Goal: Information Seeking & Learning: Learn about a topic

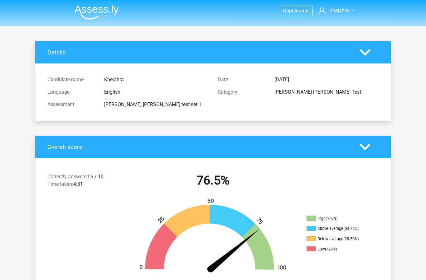
click at [370, 67] on div "Candidate name Khejahra Language English Assessment watson glaser test set 1 Da…" at bounding box center [213, 92] width 346 height 57
click at [367, 56] on icon at bounding box center [364, 52] width 11 height 11
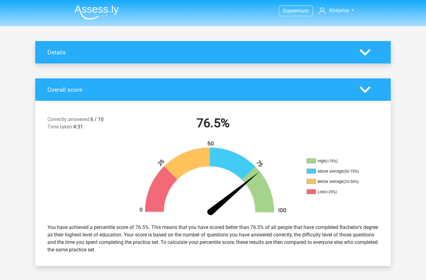
click at [341, 11] on span "Khejahra" at bounding box center [339, 10] width 20 height 6
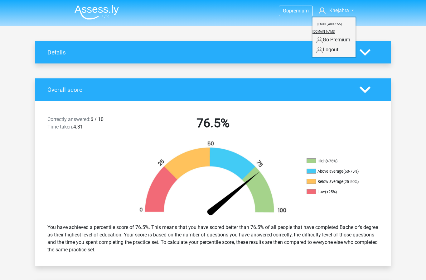
click at [109, 8] on img at bounding box center [96, 12] width 44 height 15
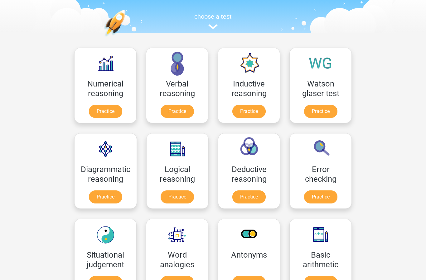
scroll to position [69, 0]
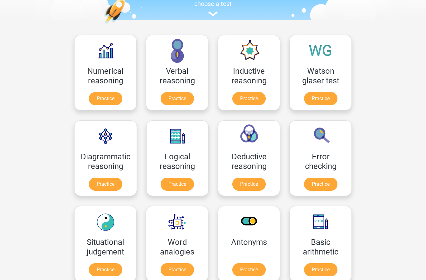
click at [318, 103] on link "Practice" at bounding box center [320, 98] width 33 height 13
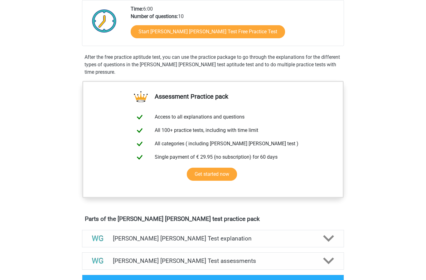
scroll to position [197, 0]
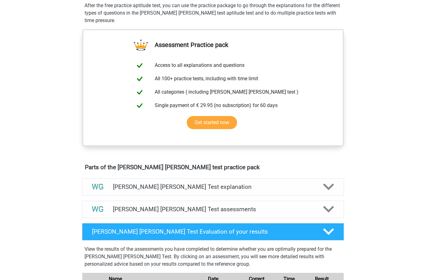
click at [97, 211] on img at bounding box center [98, 210] width 16 height 16
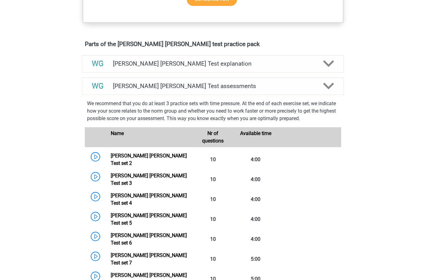
scroll to position [366, 0]
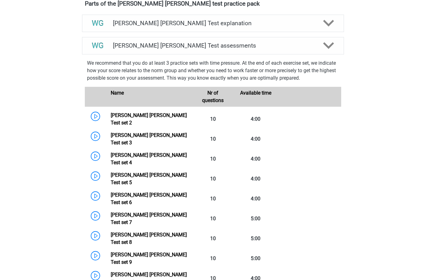
click at [329, 26] on icon at bounding box center [328, 23] width 11 height 11
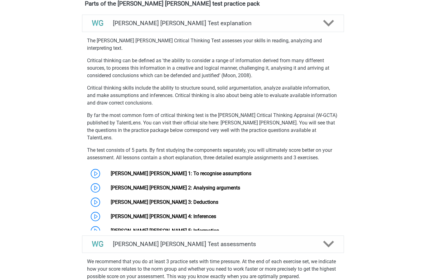
scroll to position [361, 0]
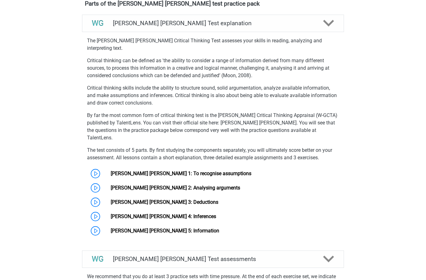
click at [324, 30] on div "Watson Glaser Test explanation" at bounding box center [213, 23] width 262 height 17
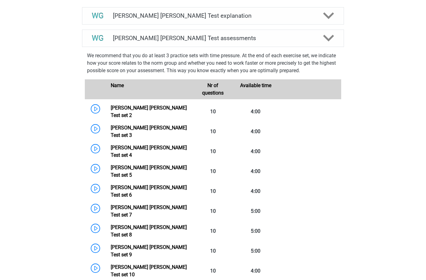
scroll to position [368, 0]
click at [111, 111] on link "Watson Glaser Test set 2" at bounding box center [149, 111] width 76 height 13
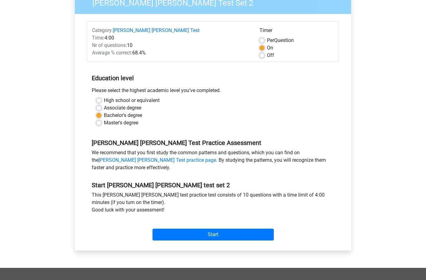
scroll to position [60, 0]
click at [230, 235] on input "Start" at bounding box center [212, 235] width 121 height 12
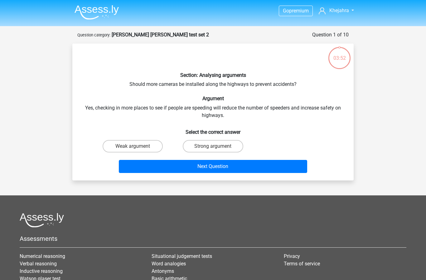
click at [216, 148] on input "Strong argument" at bounding box center [215, 148] width 4 height 4
radio input "true"
click at [217, 170] on button "Next Question" at bounding box center [213, 166] width 189 height 13
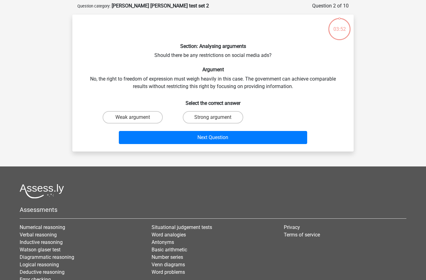
scroll to position [31, 0]
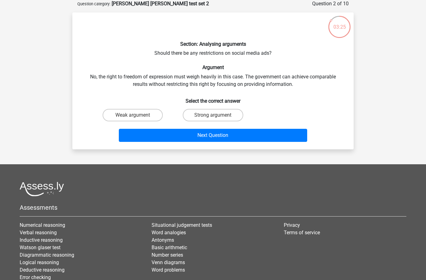
click at [227, 114] on label "Strong argument" at bounding box center [213, 115] width 60 height 12
click at [217, 115] on input "Strong argument" at bounding box center [215, 117] width 4 height 4
radio input "true"
click at [173, 140] on button "Next Question" at bounding box center [213, 135] width 189 height 13
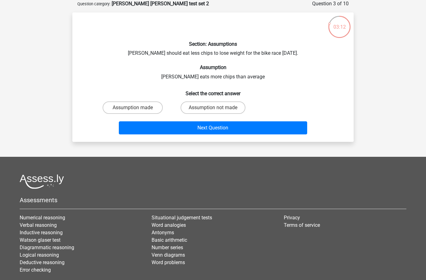
click at [209, 107] on label "Assumption not made" at bounding box center [212, 108] width 65 height 12
click at [213, 108] on input "Assumption not made" at bounding box center [215, 110] width 4 height 4
radio input "true"
click at [183, 128] on button "Next Question" at bounding box center [213, 128] width 189 height 13
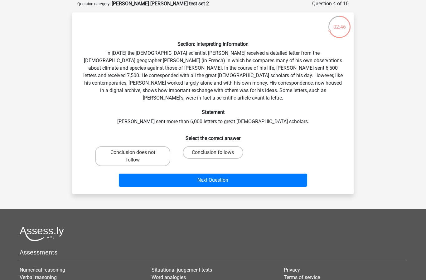
click at [216, 146] on label "Conclusion follows" at bounding box center [213, 152] width 60 height 12
click at [216, 153] on input "Conclusion follows" at bounding box center [215, 155] width 4 height 4
radio input "true"
click at [218, 150] on label "Conclusion follows" at bounding box center [213, 152] width 60 height 12
click at [217, 153] on input "Conclusion follows" at bounding box center [215, 155] width 4 height 4
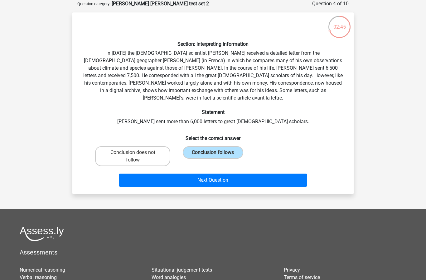
click at [225, 176] on button "Next Question" at bounding box center [213, 180] width 189 height 13
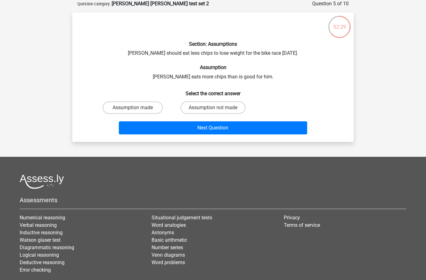
click at [142, 110] on label "Assumption made" at bounding box center [133, 108] width 60 height 12
click at [137, 110] on input "Assumption made" at bounding box center [135, 110] width 4 height 4
radio input "true"
click at [190, 128] on button "Next Question" at bounding box center [213, 128] width 189 height 13
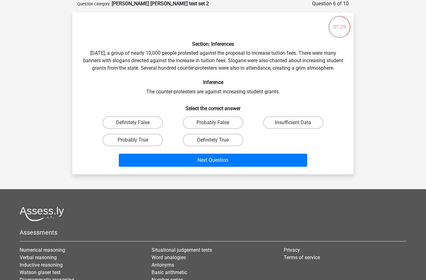
click at [309, 129] on label "Insufficient Data" at bounding box center [293, 123] width 60 height 12
click at [297, 127] on input "Insufficient Data" at bounding box center [295, 125] width 4 height 4
radio input "true"
click at [275, 167] on button "Next Question" at bounding box center [213, 160] width 189 height 13
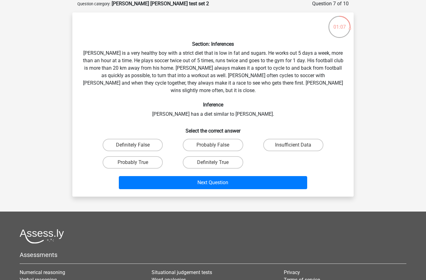
click at [300, 139] on label "Insufficient Data" at bounding box center [293, 145] width 60 height 12
click at [297, 145] on input "Insufficient Data" at bounding box center [295, 147] width 4 height 4
radio input "true"
click at [273, 178] on button "Next Question" at bounding box center [213, 182] width 189 height 13
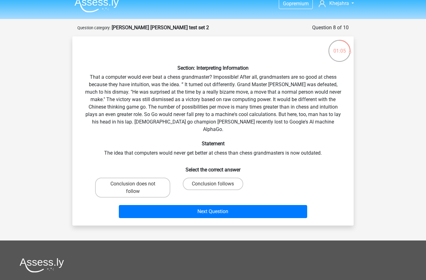
scroll to position [0, 0]
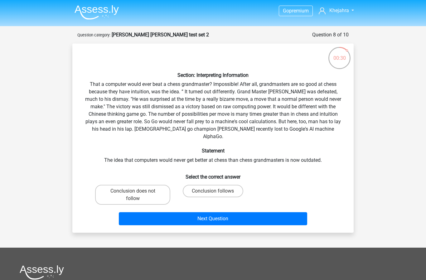
click at [204, 185] on label "Conclusion follows" at bounding box center [213, 191] width 60 height 12
click at [213, 191] on input "Conclusion follows" at bounding box center [215, 193] width 4 height 4
radio input "true"
click at [222, 213] on button "Next Question" at bounding box center [213, 219] width 189 height 13
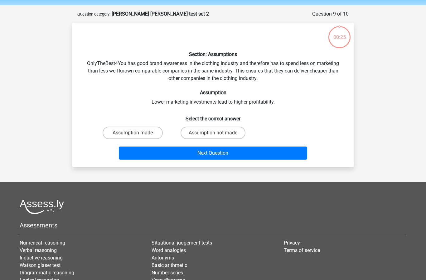
scroll to position [31, 0]
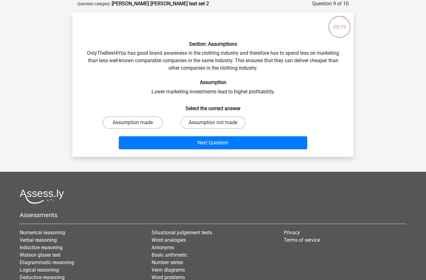
click at [148, 125] on label "Assumption made" at bounding box center [133, 123] width 60 height 12
click at [137, 125] on input "Assumption made" at bounding box center [135, 125] width 4 height 4
radio input "true"
click at [168, 149] on button "Next Question" at bounding box center [213, 142] width 189 height 13
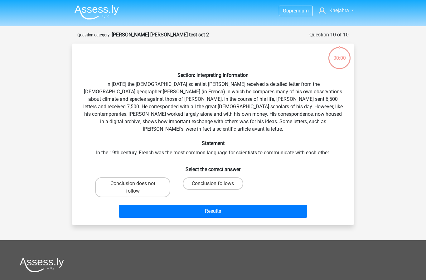
click at [150, 178] on label "Conclusion does not follow" at bounding box center [132, 188] width 75 height 20
click at [137, 184] on input "Conclusion does not follow" at bounding box center [135, 186] width 4 height 4
radio input "true"
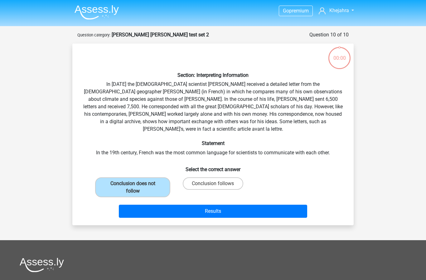
scroll to position [31, 0]
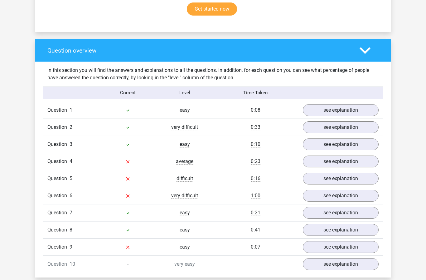
scroll to position [455, 0]
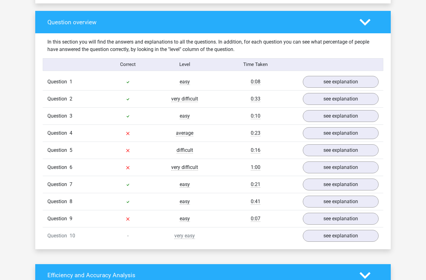
click at [340, 236] on link "see explanation" at bounding box center [341, 236] width 76 height 12
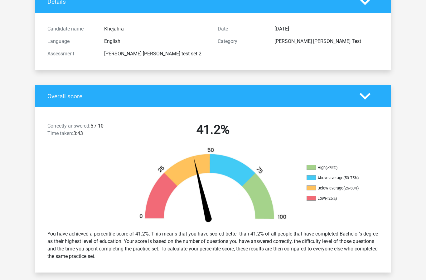
scroll to position [0, 0]
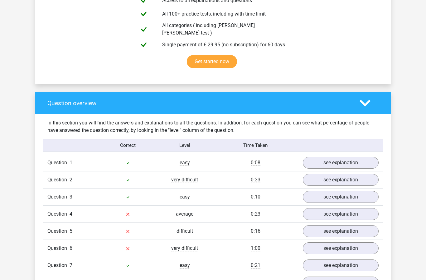
click at [369, 104] on icon at bounding box center [364, 103] width 11 height 11
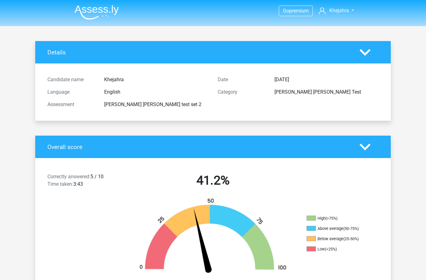
click at [334, 12] on span "Khejahra" at bounding box center [339, 10] width 20 height 6
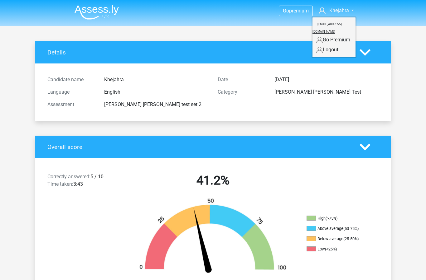
click at [90, 8] on img at bounding box center [96, 12] width 44 height 15
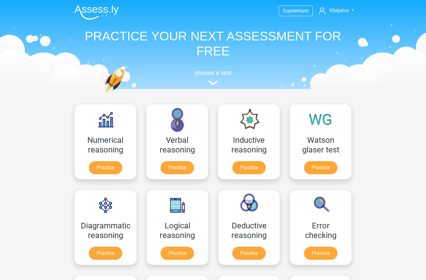
click at [321, 169] on link "Practice" at bounding box center [320, 167] width 33 height 13
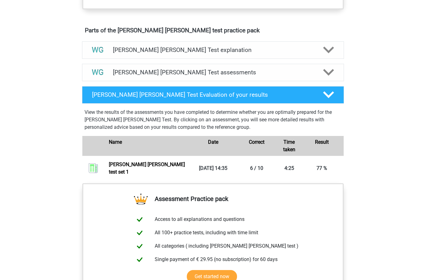
scroll to position [334, 0]
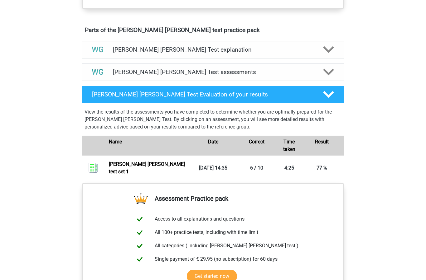
click at [325, 93] on polygon at bounding box center [328, 95] width 11 height 7
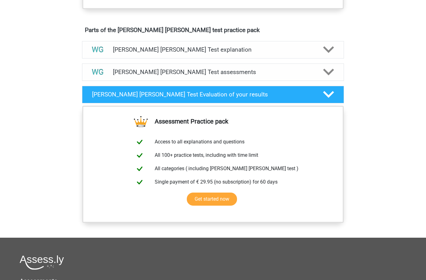
click at [325, 67] on icon at bounding box center [328, 72] width 11 height 11
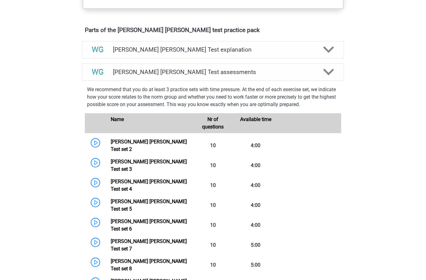
click at [111, 159] on link "Watson Glaser Test set 3" at bounding box center [149, 165] width 76 height 13
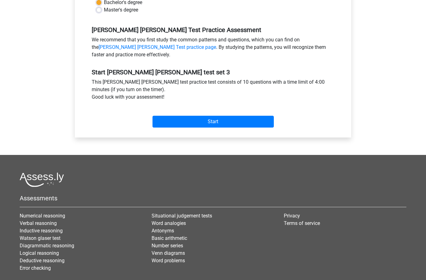
scroll to position [177, 0]
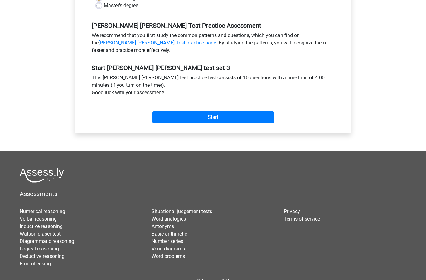
click at [243, 117] on input "Start" at bounding box center [212, 118] width 121 height 12
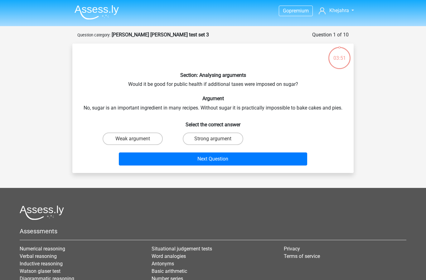
click at [146, 139] on label "Weak argument" at bounding box center [133, 139] width 60 height 12
click at [137, 139] on input "Weak argument" at bounding box center [135, 141] width 4 height 4
radio input "true"
click at [199, 158] on button "Next Question" at bounding box center [213, 159] width 189 height 13
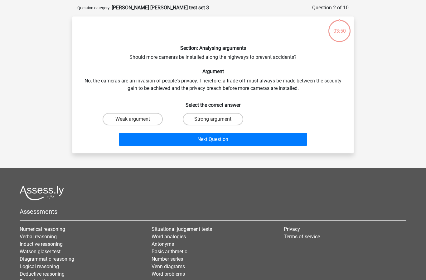
scroll to position [31, 0]
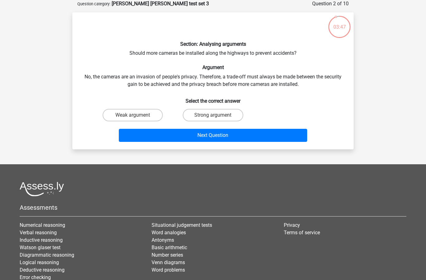
click at [232, 114] on label "Strong argument" at bounding box center [213, 115] width 60 height 12
click at [217, 115] on input "Strong argument" at bounding box center [215, 117] width 4 height 4
radio input "true"
click at [251, 136] on button "Next Question" at bounding box center [213, 135] width 189 height 13
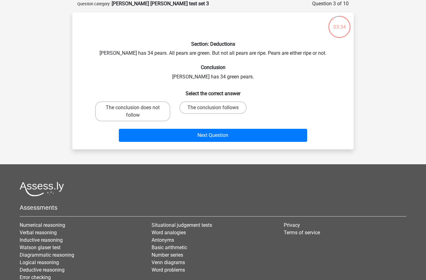
click at [234, 106] on label "The conclusion follows" at bounding box center [212, 108] width 67 height 12
click at [217, 108] on input "The conclusion follows" at bounding box center [215, 110] width 4 height 4
radio input "true"
click at [246, 134] on button "Next Question" at bounding box center [213, 135] width 189 height 13
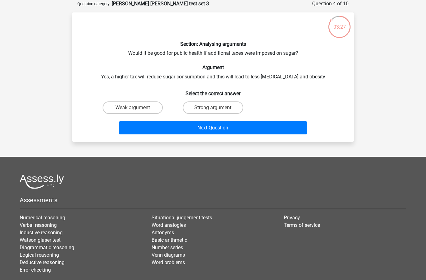
click at [218, 107] on label "Strong argument" at bounding box center [213, 108] width 60 height 12
click at [217, 108] on input "Strong argument" at bounding box center [215, 110] width 4 height 4
radio input "true"
click at [232, 129] on button "Next Question" at bounding box center [213, 128] width 189 height 13
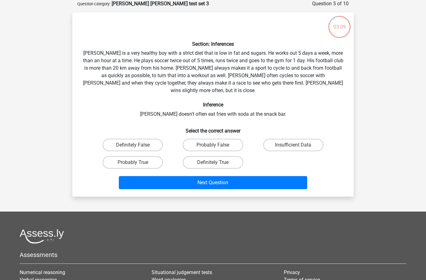
click at [212, 156] on label "Definitely True" at bounding box center [213, 162] width 60 height 12
click at [213, 163] on input "Definitely True" at bounding box center [215, 165] width 4 height 4
radio input "true"
click at [237, 178] on button "Next Question" at bounding box center [213, 182] width 189 height 13
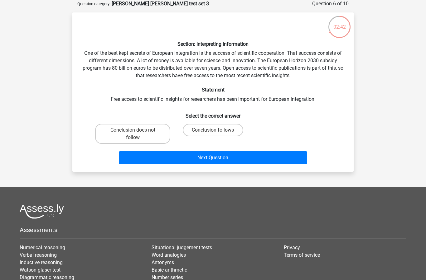
click at [210, 135] on label "Conclusion follows" at bounding box center [213, 130] width 60 height 12
click at [213, 134] on input "Conclusion follows" at bounding box center [215, 132] width 4 height 4
radio input "true"
click at [249, 156] on button "Next Question" at bounding box center [213, 157] width 189 height 13
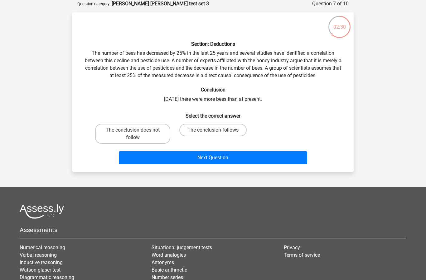
click at [214, 128] on label "The conclusion follows" at bounding box center [212, 130] width 67 height 12
click at [214, 130] on input "The conclusion follows" at bounding box center [215, 132] width 4 height 4
radio input "true"
click at [250, 160] on button "Next Question" at bounding box center [213, 157] width 189 height 13
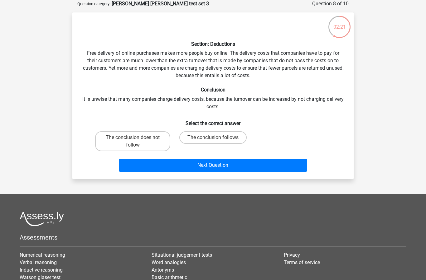
click at [222, 139] on label "The conclusion follows" at bounding box center [212, 138] width 67 height 12
click at [217, 139] on input "The conclusion follows" at bounding box center [215, 140] width 4 height 4
radio input "true"
click at [284, 176] on div "Section: Deductions Free delivery of online purchases makes more people buy onl…" at bounding box center [212, 95] width 281 height 167
click at [279, 170] on button "Next Question" at bounding box center [213, 165] width 189 height 13
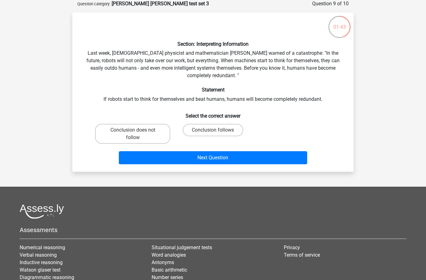
click at [222, 132] on label "Conclusion follows" at bounding box center [213, 130] width 60 height 12
click at [217, 132] on input "Conclusion follows" at bounding box center [215, 132] width 4 height 4
radio input "true"
click at [227, 155] on button "Next Question" at bounding box center [213, 157] width 189 height 13
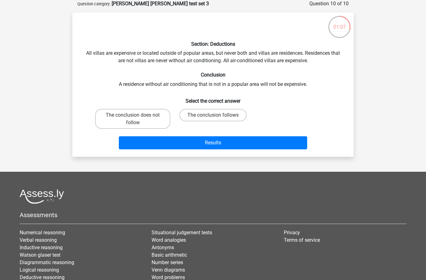
click at [150, 122] on label "The conclusion does not follow" at bounding box center [132, 119] width 75 height 20
click at [137, 119] on input "The conclusion does not follow" at bounding box center [135, 117] width 4 height 4
radio input "true"
click at [177, 142] on button "Results" at bounding box center [213, 142] width 189 height 13
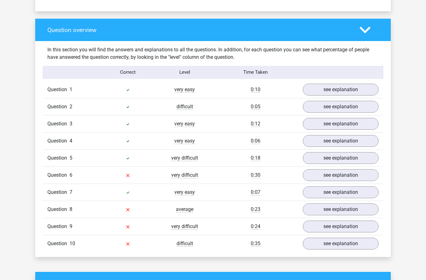
scroll to position [446, 0]
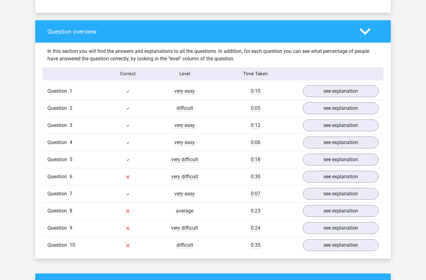
click at [363, 245] on link "see explanation" at bounding box center [341, 246] width 76 height 12
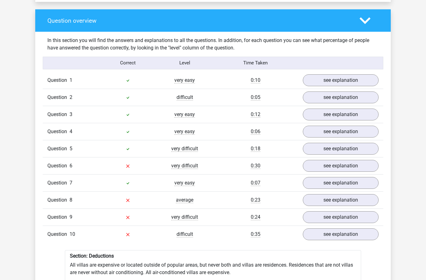
scroll to position [434, 0]
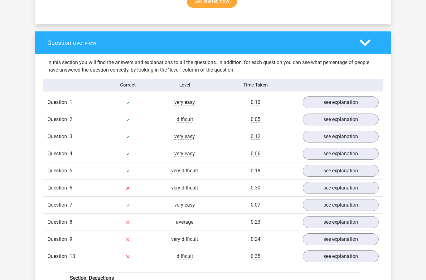
click at [360, 41] on icon at bounding box center [364, 42] width 11 height 11
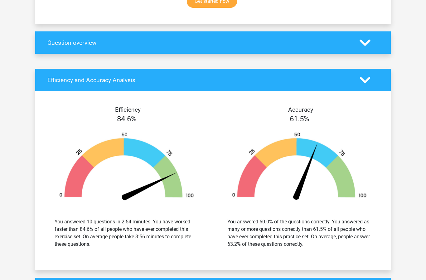
click at [361, 77] on polygon at bounding box center [364, 80] width 11 height 7
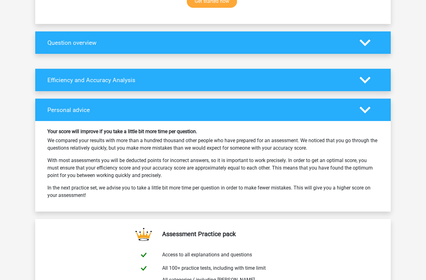
click at [356, 78] on div at bounding box center [369, 80] width 28 height 11
click at [366, 77] on polygon at bounding box center [364, 80] width 11 height 7
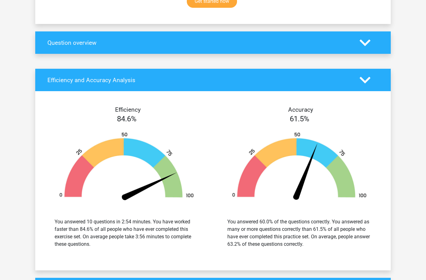
click at [367, 81] on icon at bounding box center [364, 80] width 11 height 11
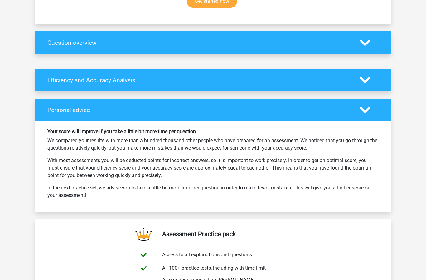
click at [361, 111] on icon at bounding box center [364, 110] width 11 height 11
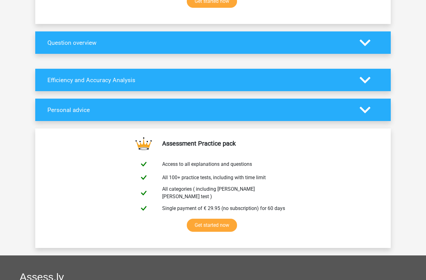
click at [366, 76] on icon at bounding box center [364, 80] width 11 height 11
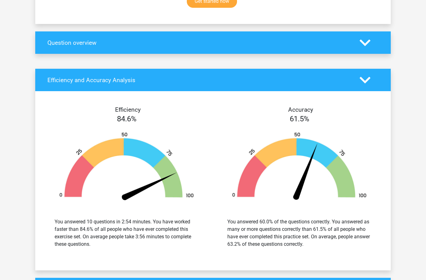
click at [369, 75] on icon at bounding box center [364, 80] width 11 height 11
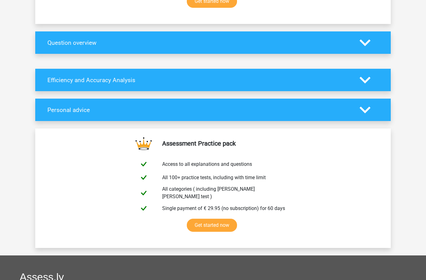
click at [370, 41] on icon at bounding box center [364, 42] width 11 height 11
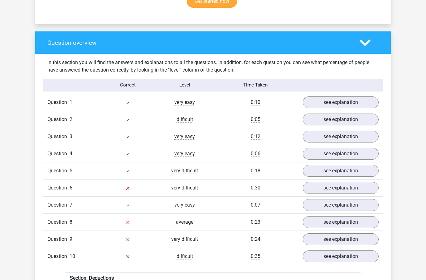
click at [369, 47] on div "Question overview" at bounding box center [212, 42] width 355 height 22
click at [370, 39] on polygon at bounding box center [364, 42] width 11 height 7
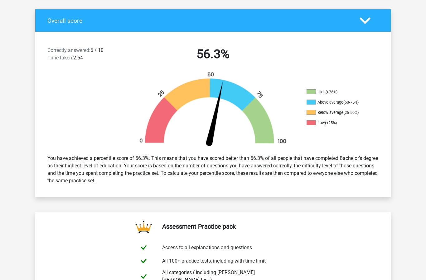
scroll to position [0, 0]
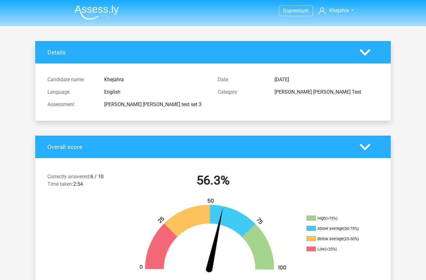
click at [92, 10] on img at bounding box center [96, 12] width 44 height 15
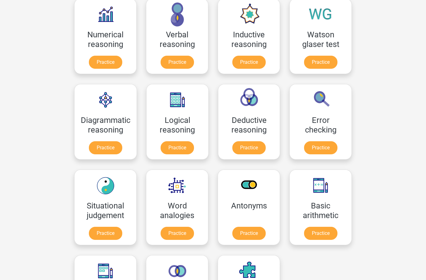
scroll to position [106, 0]
click at [101, 227] on link "Practice" at bounding box center [105, 233] width 33 height 13
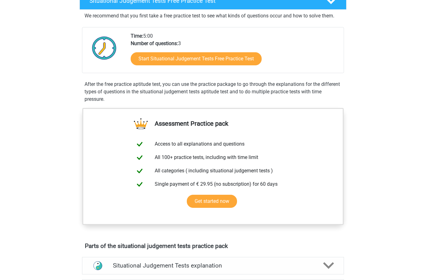
scroll to position [111, 0]
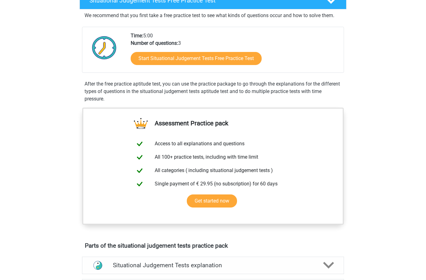
click at [140, 52] on link "Start Situational Judgement Tests Free Practice Test" at bounding box center [196, 58] width 131 height 13
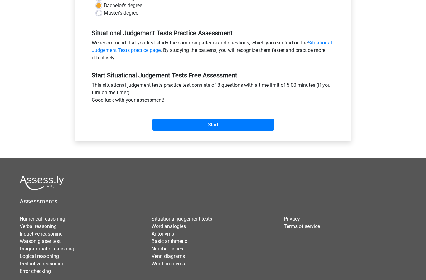
scroll to position [170, 0]
click at [252, 125] on input "Start" at bounding box center [212, 125] width 121 height 12
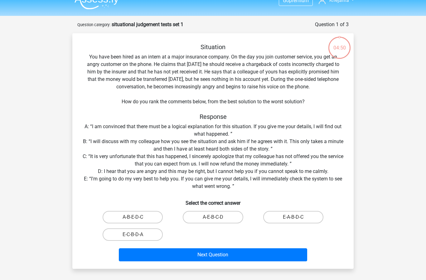
scroll to position [10, 0]
click at [144, 232] on label "E-C-B-D-A" at bounding box center [133, 235] width 60 height 12
click at [137, 235] on input "E-C-B-D-A" at bounding box center [135, 237] width 4 height 4
radio input "true"
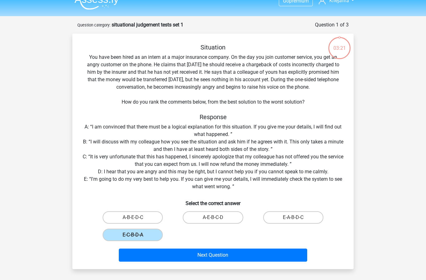
click at [184, 249] on button "Next Question" at bounding box center [213, 255] width 189 height 13
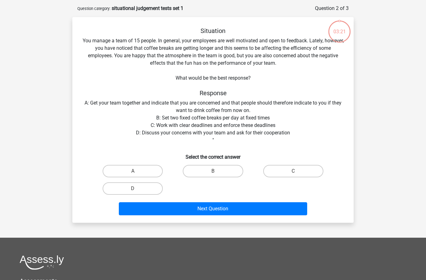
scroll to position [31, 0]
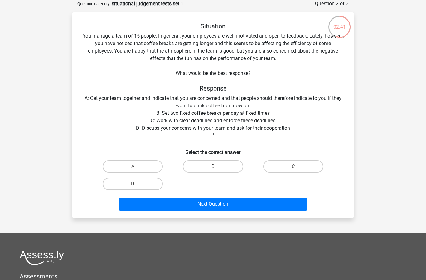
click at [150, 190] on label "D" at bounding box center [133, 184] width 60 height 12
click at [137, 188] on input "D" at bounding box center [135, 186] width 4 height 4
radio input "true"
click at [182, 200] on button "Next Question" at bounding box center [213, 204] width 189 height 13
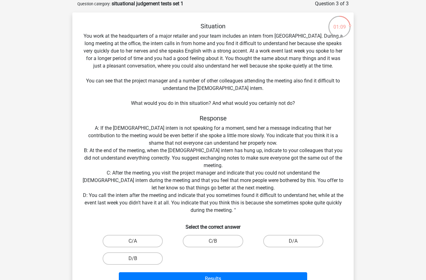
click at [141, 246] on label "C/A" at bounding box center [133, 241] width 60 height 12
click at [137, 246] on input "C/A" at bounding box center [135, 244] width 4 height 4
radio input "true"
click at [211, 280] on button "Results" at bounding box center [213, 279] width 189 height 13
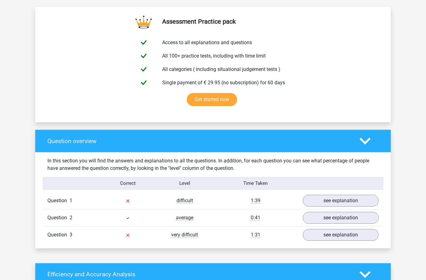
scroll to position [337, 0]
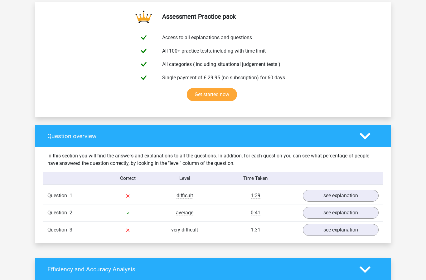
click at [346, 231] on link "see explanation" at bounding box center [341, 230] width 76 height 12
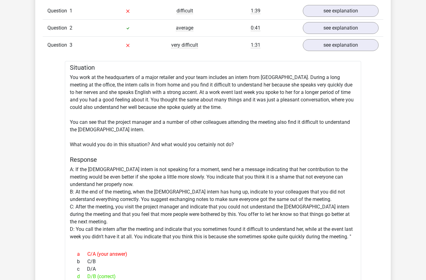
scroll to position [522, 0]
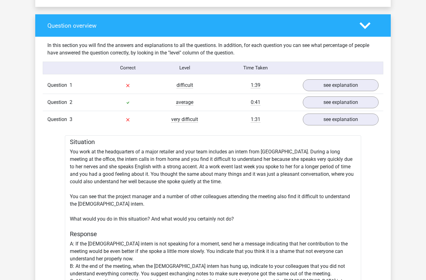
click at [359, 89] on link "see explanation" at bounding box center [341, 86] width 76 height 12
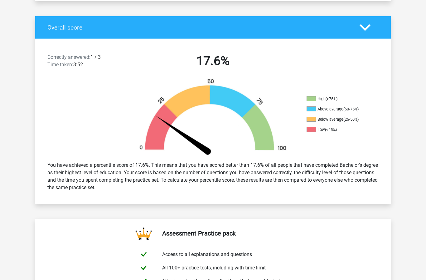
scroll to position [0, 0]
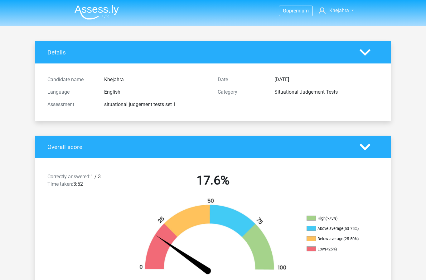
click at [103, 14] on img at bounding box center [96, 12] width 44 height 15
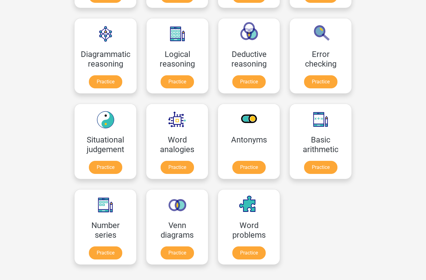
scroll to position [218, 0]
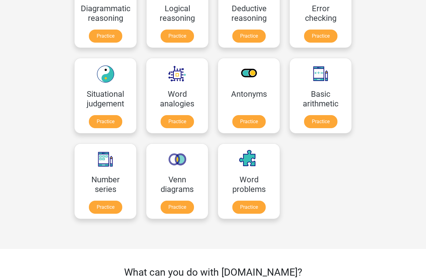
click at [104, 127] on link "Practice" at bounding box center [105, 121] width 33 height 13
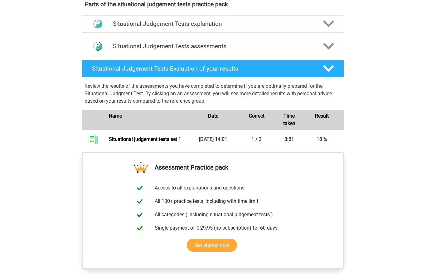
scroll to position [324, 0]
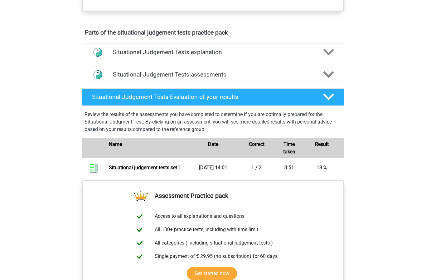
click at [334, 81] on div "Situational Judgement Tests assessments" at bounding box center [213, 74] width 262 height 17
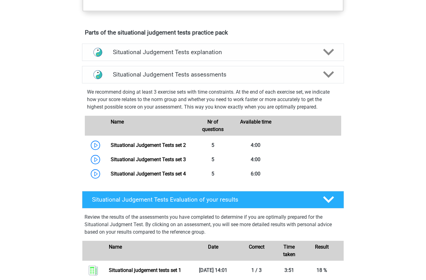
click at [325, 56] on icon at bounding box center [328, 52] width 11 height 11
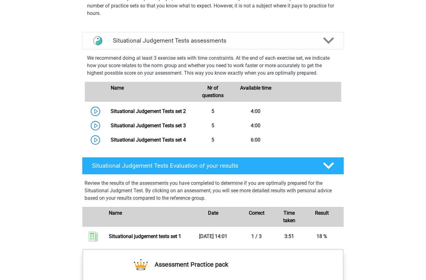
scroll to position [500, 0]
click at [111, 113] on link "Situational Judgement Tests set 2" at bounding box center [148, 111] width 75 height 6
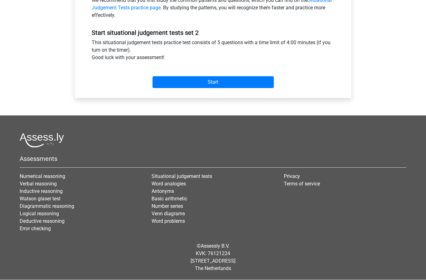
scroll to position [187, 0]
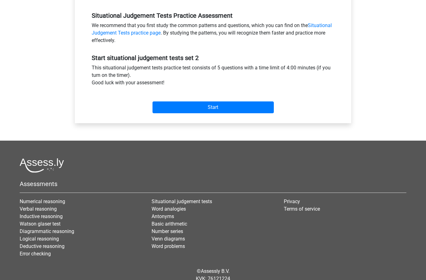
click at [246, 111] on input "Start" at bounding box center [212, 108] width 121 height 12
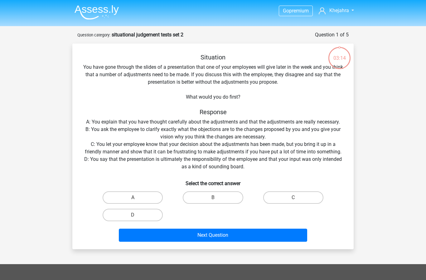
click at [214, 202] on input "B" at bounding box center [215, 200] width 4 height 4
radio input "true"
click at [238, 238] on button "Next Question" at bounding box center [213, 235] width 189 height 13
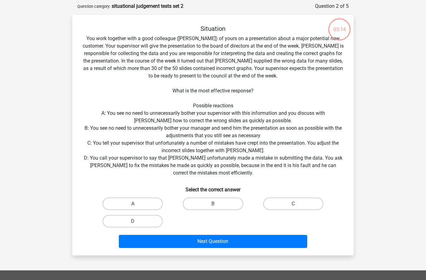
scroll to position [31, 0]
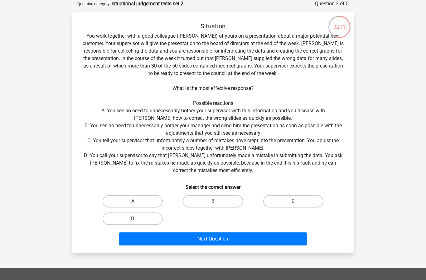
click at [139, 201] on label "A" at bounding box center [133, 201] width 60 height 12
click at [137, 202] on input "A" at bounding box center [135, 204] width 4 height 4
radio input "true"
click at [179, 242] on button "Next Question" at bounding box center [213, 239] width 189 height 13
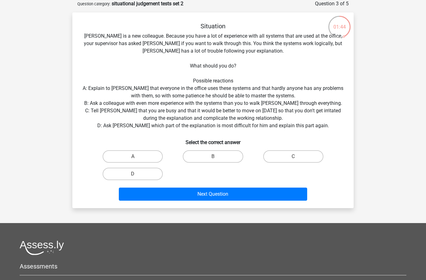
click at [148, 173] on label "D" at bounding box center [133, 174] width 60 height 12
click at [137, 174] on input "D" at bounding box center [135, 176] width 4 height 4
radio input "true"
click at [184, 193] on button "Next Question" at bounding box center [213, 194] width 189 height 13
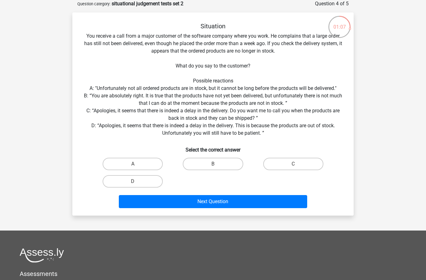
click at [294, 166] on input "C" at bounding box center [295, 166] width 4 height 4
radio input "true"
click at [262, 208] on button "Next Question" at bounding box center [213, 201] width 189 height 13
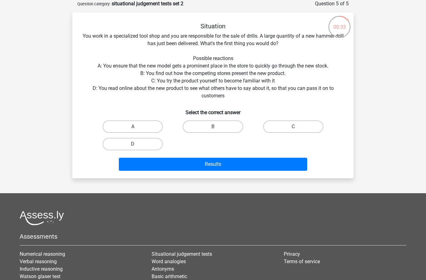
click at [300, 126] on label "C" at bounding box center [293, 127] width 60 height 12
click at [297, 127] on input "C" at bounding box center [295, 129] width 4 height 4
radio input "true"
click at [275, 164] on button "Results" at bounding box center [213, 164] width 189 height 13
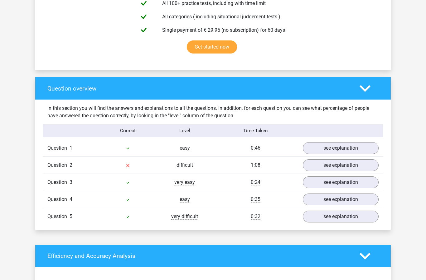
scroll to position [413, 0]
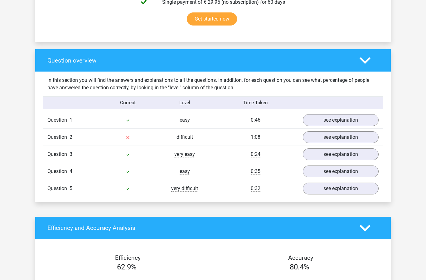
click at [361, 141] on link "see explanation" at bounding box center [341, 138] width 76 height 12
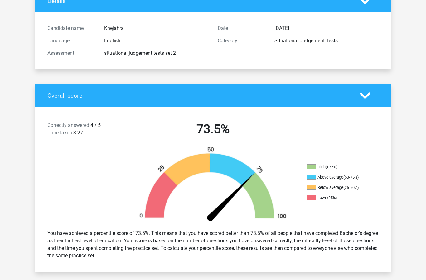
scroll to position [0, 0]
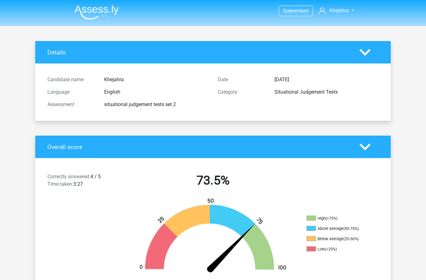
click at [97, 14] on img at bounding box center [96, 12] width 44 height 15
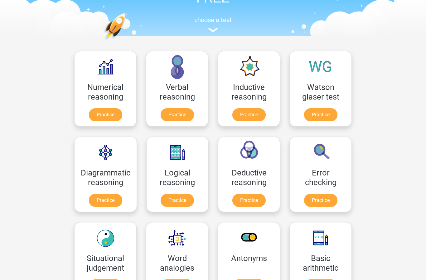
scroll to position [50, 0]
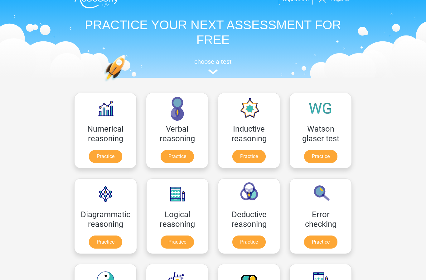
scroll to position [11, 0]
